Goal: Find contact information: Find contact information

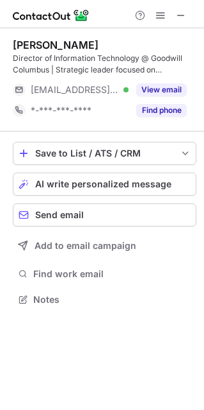
scroll to position [290, 204]
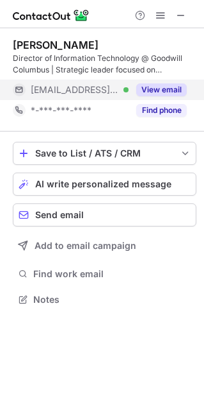
click at [154, 83] on div "View email" at bounding box center [158, 89] width 58 height 21
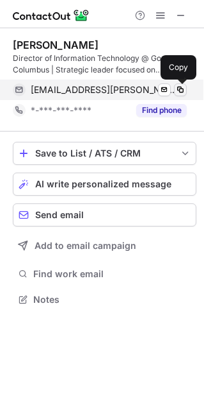
click at [179, 92] on span at bounding box center [181, 90] width 10 height 10
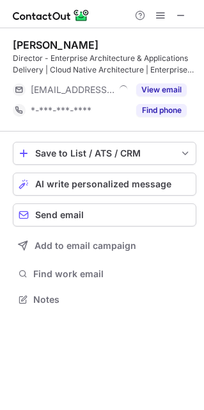
scroll to position [290, 204]
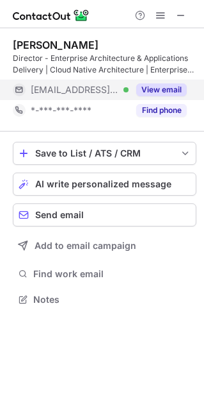
click at [151, 91] on button "View email" at bounding box center [162, 89] width 51 height 13
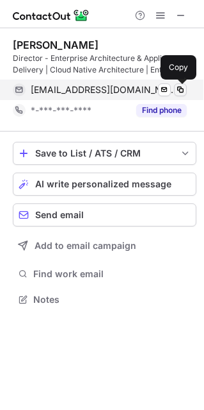
click at [178, 91] on span at bounding box center [181, 90] width 10 height 10
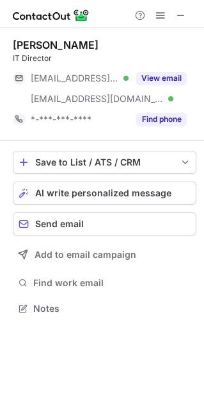
scroll to position [299, 204]
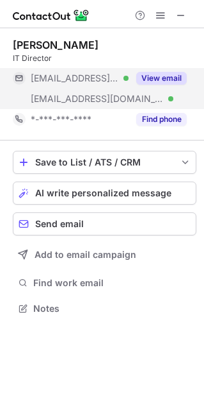
click at [164, 81] on button "View email" at bounding box center [162, 78] width 51 height 13
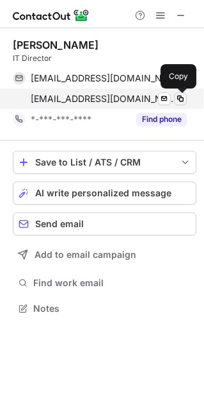
click at [181, 101] on span at bounding box center [181, 99] width 10 height 10
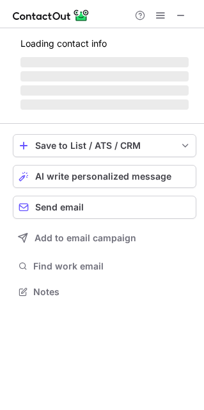
scroll to position [299, 204]
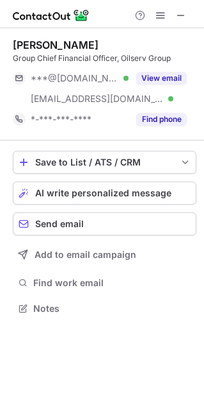
scroll to position [299, 204]
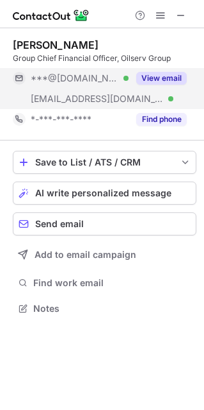
click at [166, 79] on button "View email" at bounding box center [162, 78] width 51 height 13
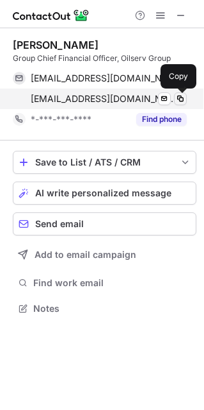
click at [183, 103] on span at bounding box center [181, 99] width 10 height 10
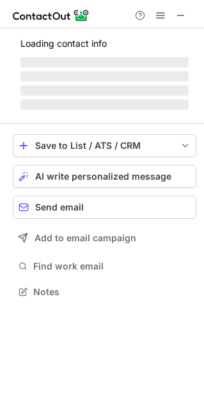
scroll to position [351, 204]
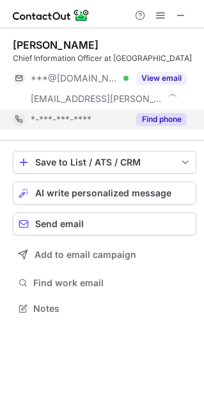
scroll to position [299, 204]
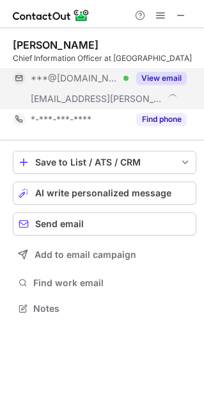
click at [153, 74] on button "View email" at bounding box center [162, 78] width 51 height 13
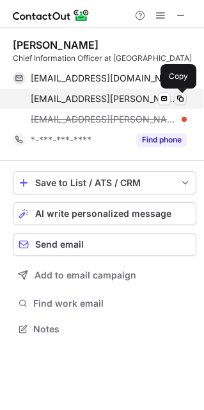
click at [178, 103] on span at bounding box center [181, 99] width 10 height 10
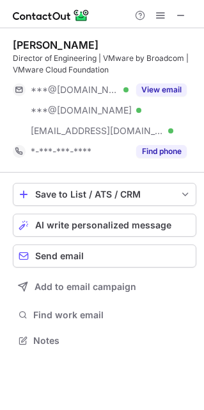
scroll to position [331, 204]
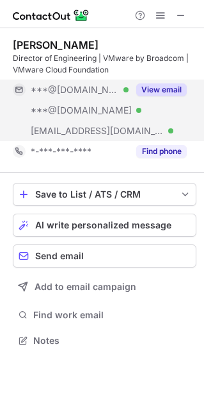
click at [167, 88] on button "View email" at bounding box center [162, 89] width 51 height 13
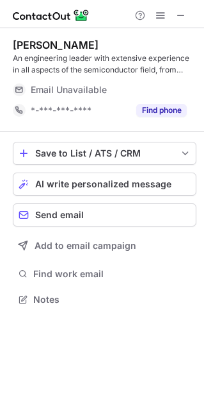
scroll to position [290, 204]
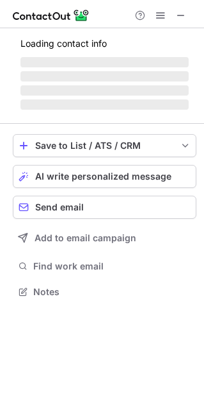
scroll to position [310, 204]
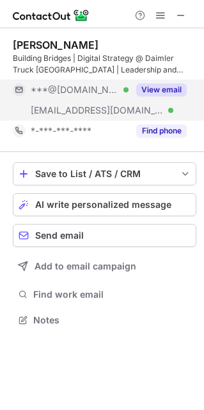
click at [152, 92] on button "View email" at bounding box center [162, 89] width 51 height 13
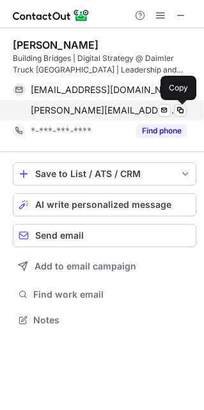
click at [182, 114] on span at bounding box center [181, 110] width 10 height 10
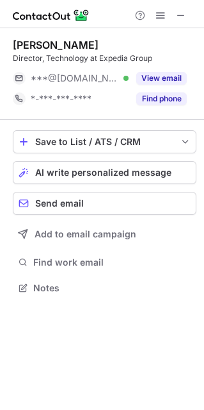
scroll to position [278, 204]
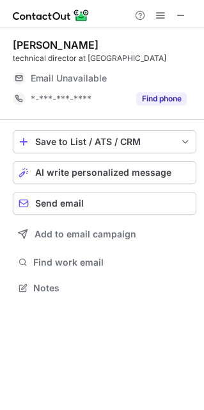
scroll to position [278, 204]
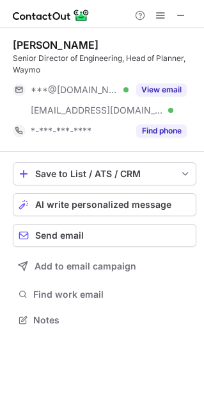
scroll to position [310, 204]
click at [109, 17] on div "Help & Support" at bounding box center [102, 14] width 204 height 28
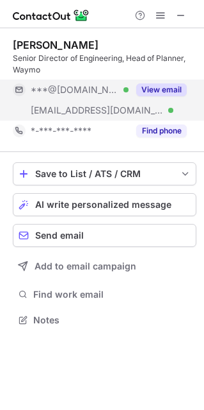
click at [157, 99] on div "View email" at bounding box center [158, 89] width 58 height 21
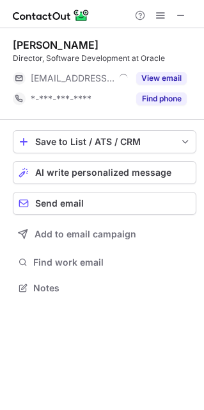
scroll to position [278, 204]
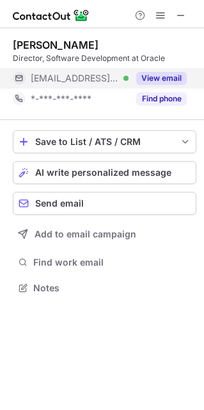
click at [169, 79] on button "View email" at bounding box center [162, 78] width 51 height 13
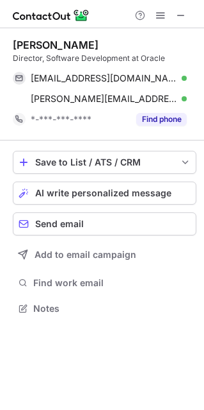
scroll to position [299, 204]
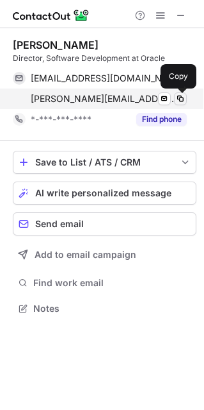
click at [182, 98] on span at bounding box center [181, 99] width 10 height 10
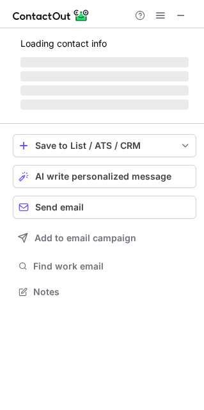
scroll to position [319, 204]
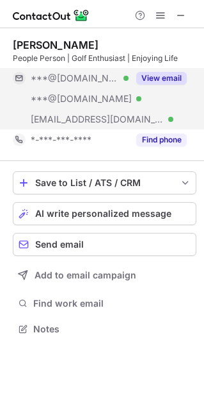
click at [154, 80] on button "View email" at bounding box center [162, 78] width 51 height 13
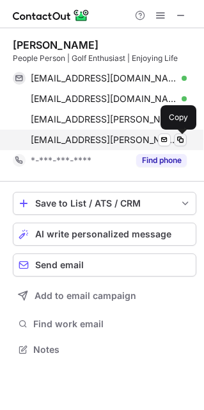
click at [182, 140] on span at bounding box center [181, 140] width 10 height 10
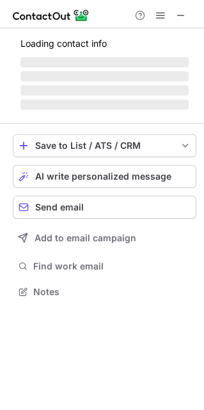
scroll to position [278, 204]
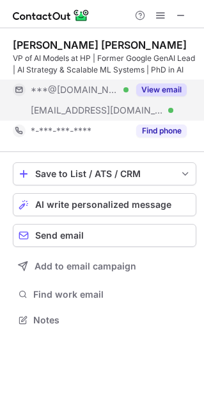
click at [165, 88] on button "View email" at bounding box center [162, 89] width 51 height 13
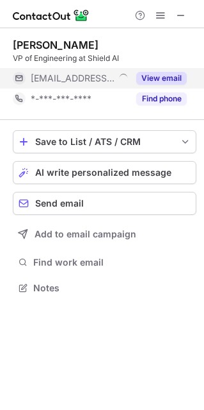
scroll to position [278, 204]
click at [142, 78] on button "View email" at bounding box center [162, 78] width 51 height 13
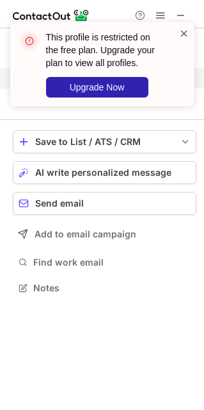
click at [185, 29] on span at bounding box center [184, 33] width 10 height 13
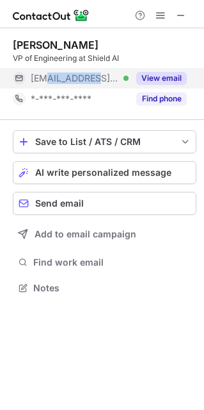
drag, startPoint x: 88, startPoint y: 79, endPoint x: 47, endPoint y: 76, distance: 40.5
click at [47, 76] on div "***@shield.ai Verified" at bounding box center [80, 78] width 98 height 12
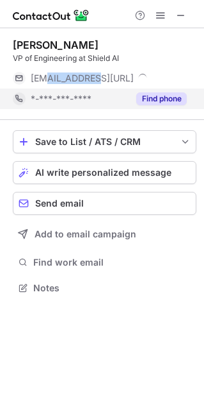
copy span "@shield.ai"
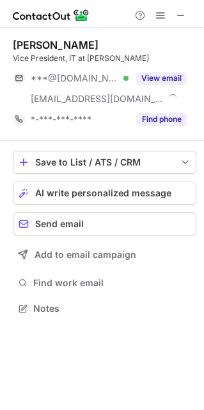
scroll to position [299, 204]
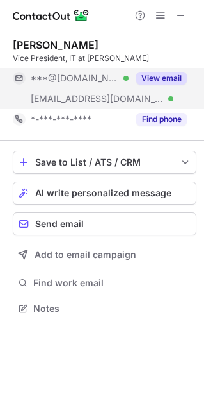
click at [158, 78] on button "View email" at bounding box center [162, 78] width 51 height 13
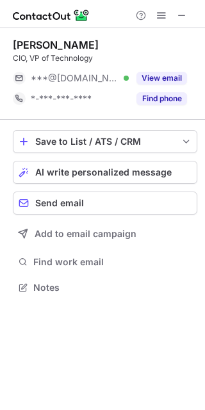
scroll to position [278, 205]
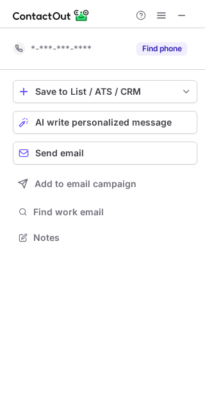
scroll to position [228, 205]
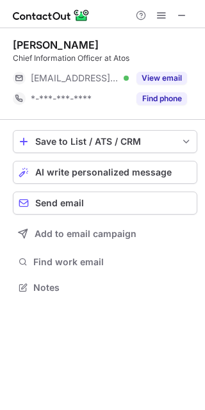
scroll to position [278, 205]
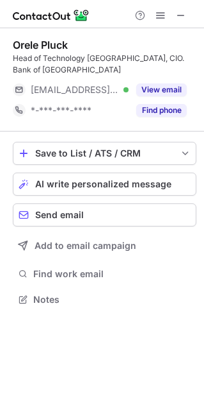
scroll to position [290, 204]
